Goal: Information Seeking & Learning: Learn about a topic

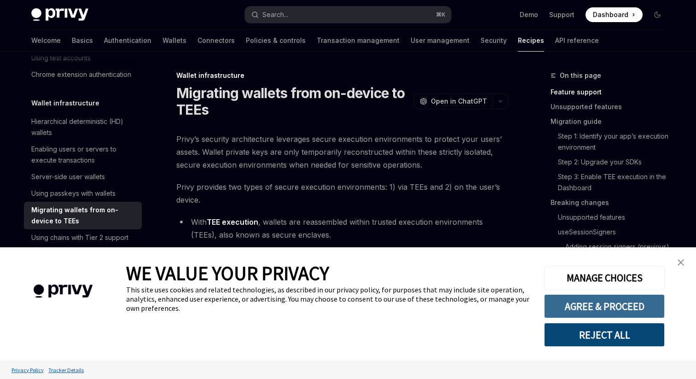
click at [600, 307] on button "AGREE & PROCEED" at bounding box center [604, 306] width 121 height 24
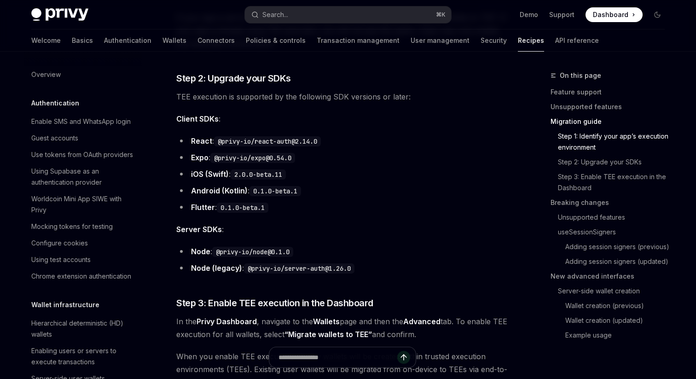
scroll to position [731, 0]
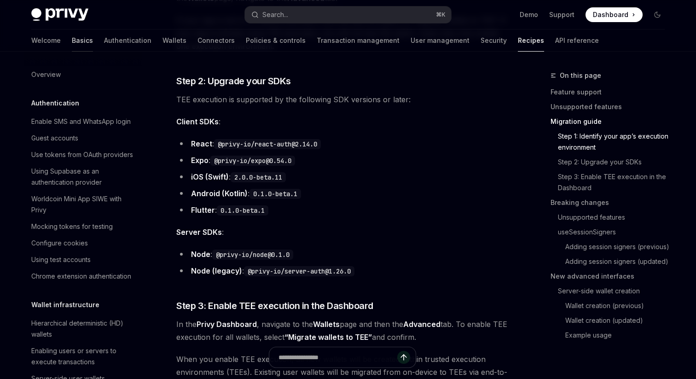
click at [72, 39] on link "Basics" at bounding box center [82, 40] width 21 height 22
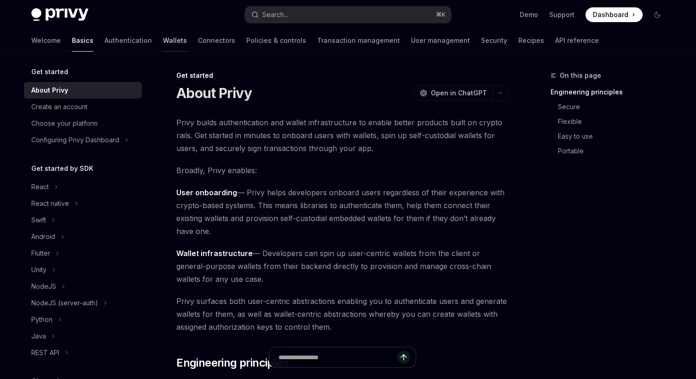
click at [163, 40] on link "Wallets" at bounding box center [175, 40] width 24 height 22
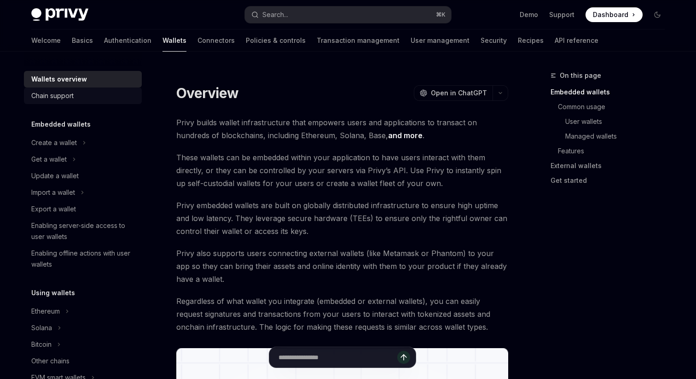
click at [72, 98] on div "Chain support" at bounding box center [52, 95] width 42 height 11
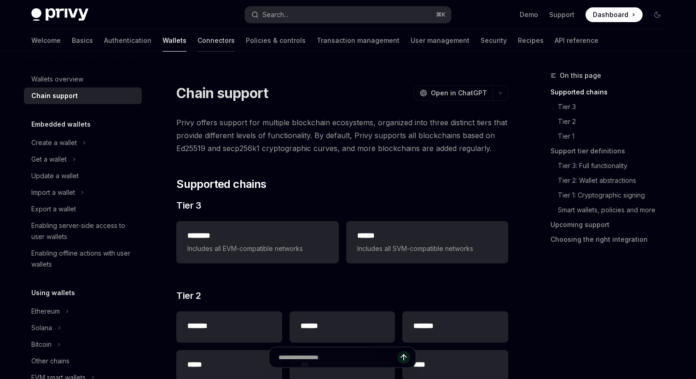
click at [197, 40] on link "Connectors" at bounding box center [215, 40] width 37 height 22
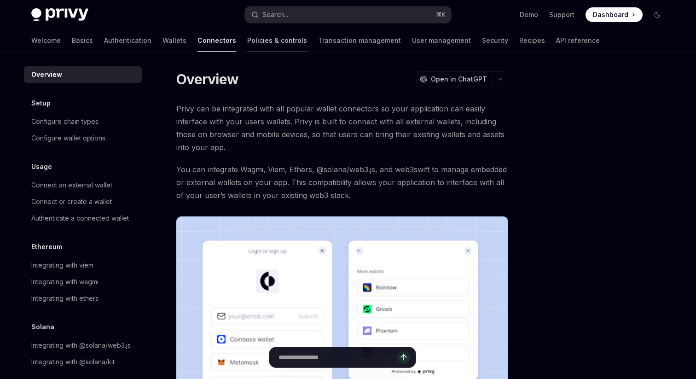
click at [247, 40] on link "Policies & controls" at bounding box center [277, 40] width 60 height 22
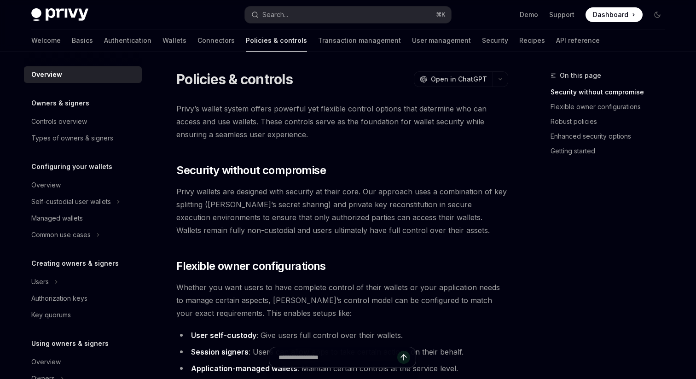
click at [246, 40] on link "Policies & controls" at bounding box center [276, 40] width 61 height 22
click at [318, 37] on link "Transaction management" at bounding box center [359, 40] width 83 height 22
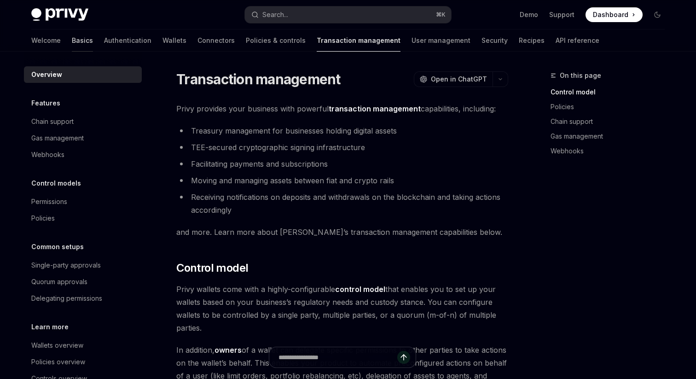
click at [72, 39] on link "Basics" at bounding box center [82, 40] width 21 height 22
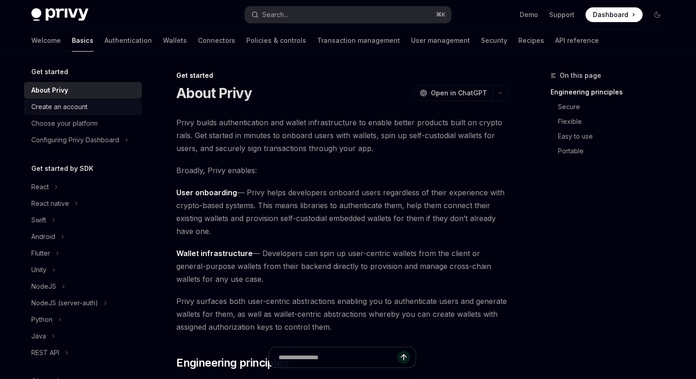
click at [77, 107] on div "Create an account" at bounding box center [59, 106] width 56 height 11
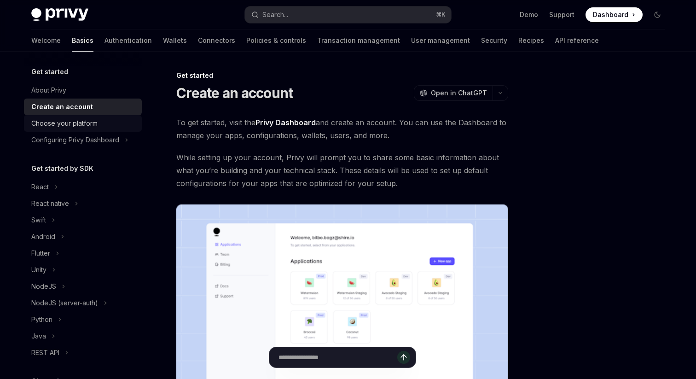
click at [86, 115] on link "Choose your platform" at bounding box center [83, 123] width 118 height 17
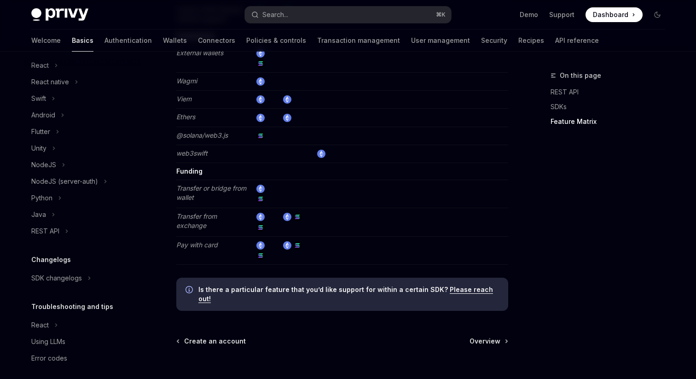
scroll to position [127, 0]
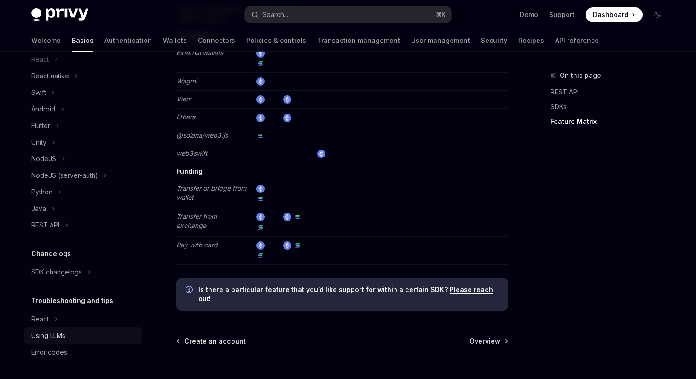
click at [60, 335] on div "Using LLMs" at bounding box center [48, 335] width 34 height 11
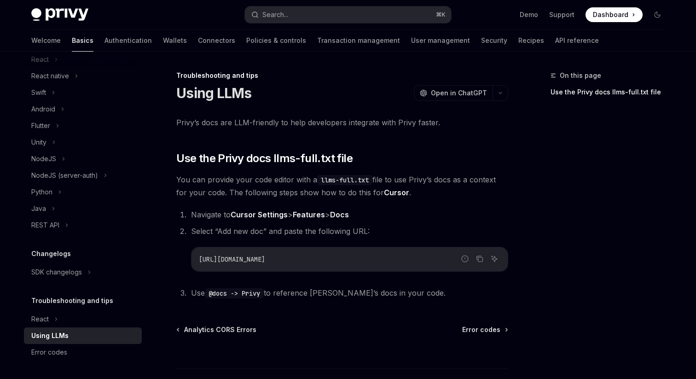
click at [76, 337] on div "Using LLMs" at bounding box center [83, 335] width 105 height 11
type textarea "*"
click at [478, 261] on icon "Copy the contents from the code block" at bounding box center [480, 259] width 5 height 5
